Goal: Communication & Community: Answer question/provide support

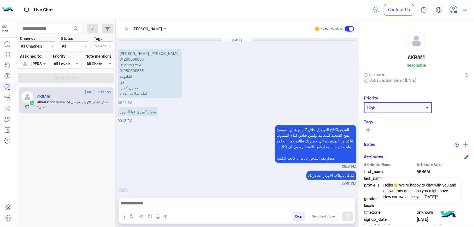
scroll to position [399, 0]
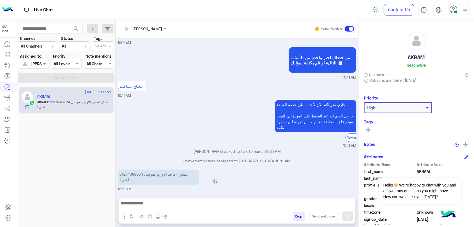
click at [136, 173] on p "51274099634 ممكن اعرف الاوردر هيوصل امتى؟" at bounding box center [159, 177] width 82 height 15
copy p "51274099634"
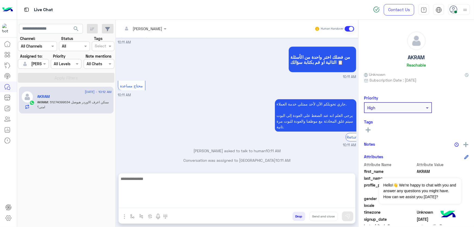
click at [145, 203] on textarea at bounding box center [237, 191] width 237 height 33
type textarea "**********"
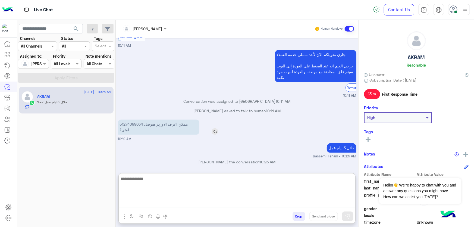
scroll to position [451, 0]
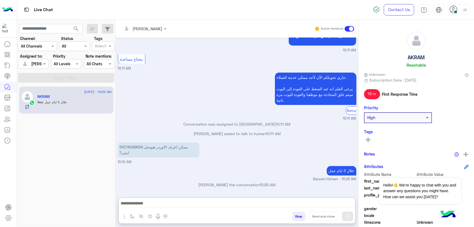
click at [415, 57] on h5 "AKRAM" at bounding box center [416, 57] width 17 height 6
copy h5 "AKRAM"
